Goal: Task Accomplishment & Management: Complete application form

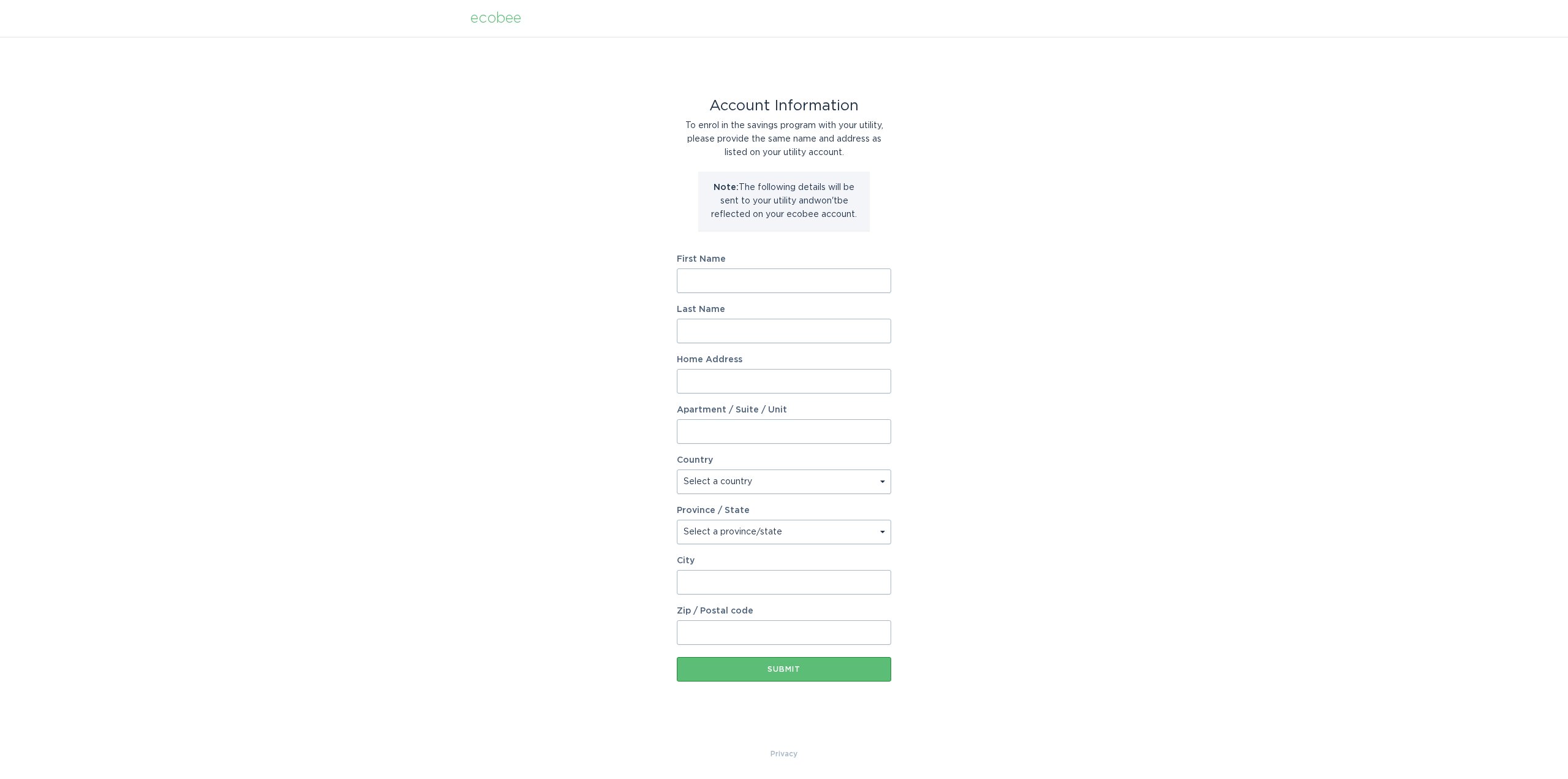
click at [735, 288] on input "First Name" at bounding box center [784, 280] width 214 height 25
type input "[PERSON_NAME]"
type input "138 [PERSON_NAME] Dr"
select select "US"
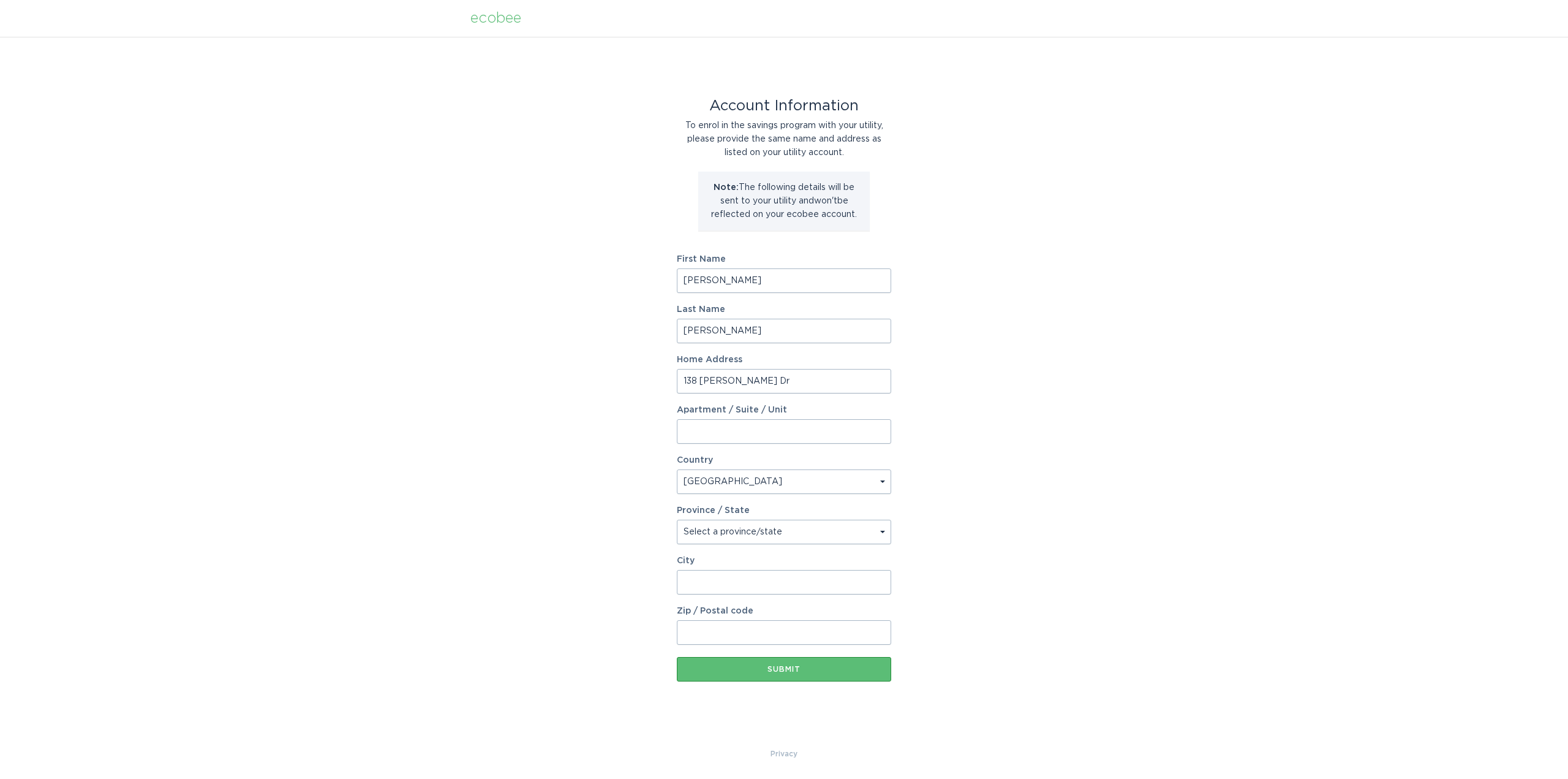
type input "[GEOGRAPHIC_DATA]"
type input "80516"
select select "CO"
click at [810, 672] on div "Submit" at bounding box center [784, 668] width 202 height 7
